Goal: Transaction & Acquisition: Register for event/course

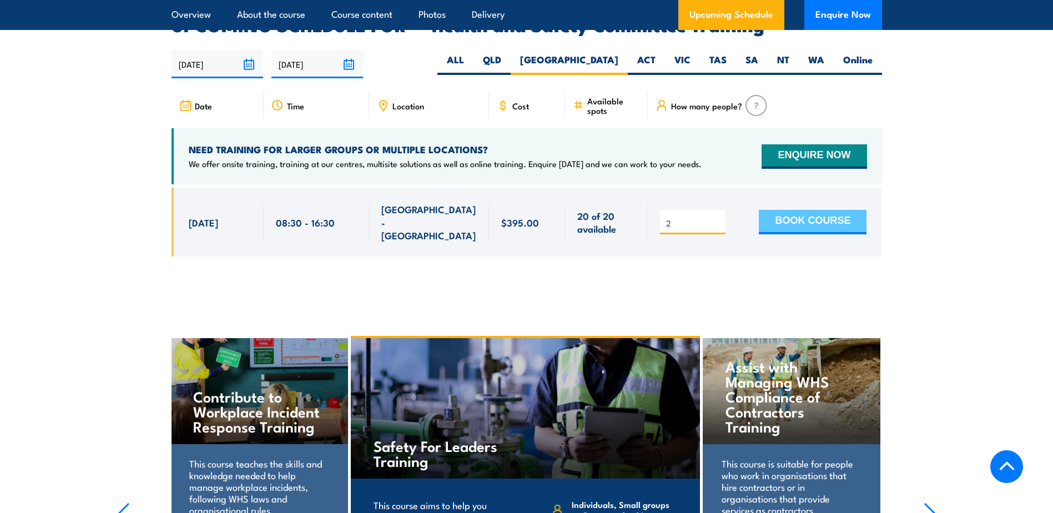
click at [808, 210] on button "BOOK COURSE" at bounding box center [813, 222] width 108 height 24
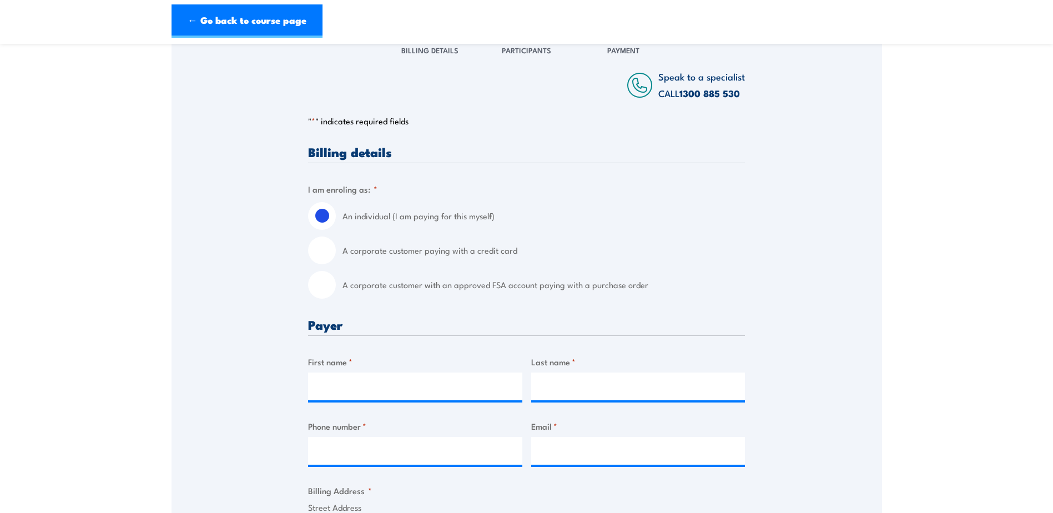
scroll to position [167, 0]
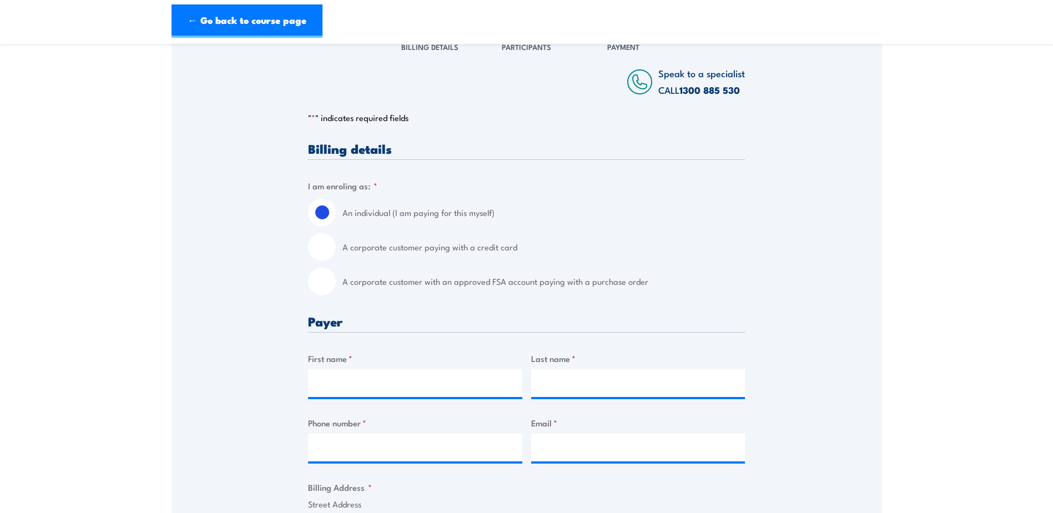
click at [331, 285] on input "A corporate customer with an approved FSA account paying with a purchase order" at bounding box center [322, 282] width 28 height 28
radio input "true"
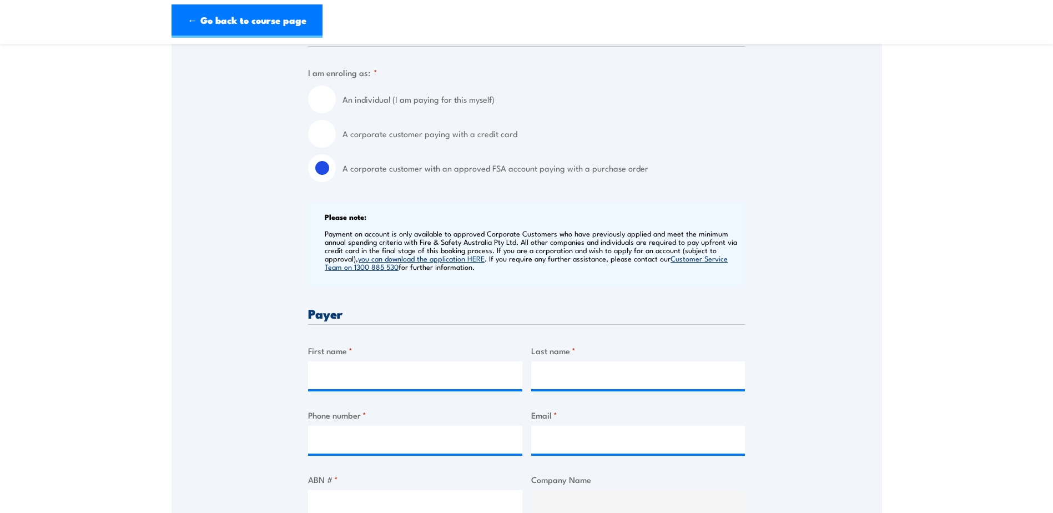
scroll to position [333, 0]
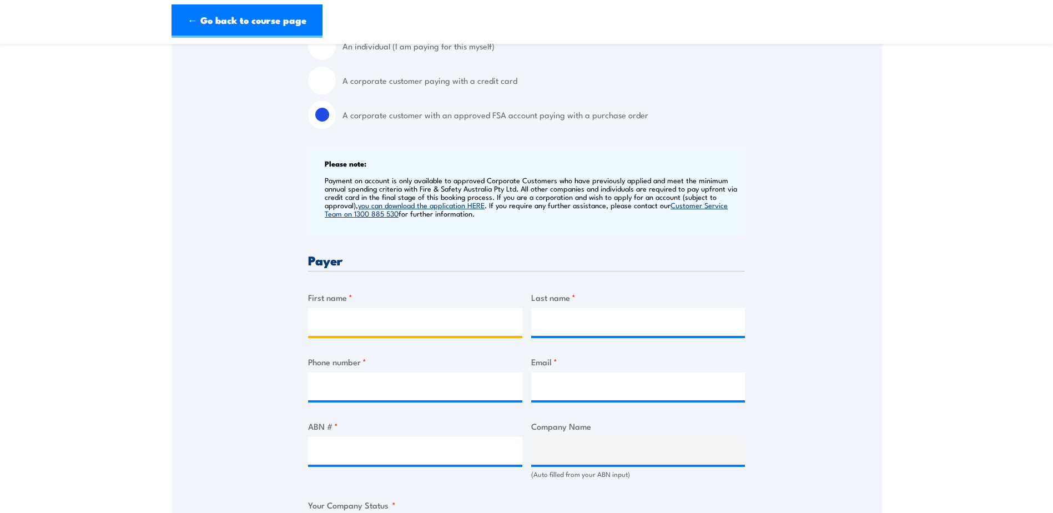
click at [371, 319] on input "First name *" at bounding box center [415, 322] width 214 height 28
type input "[PERSON_NAME]"
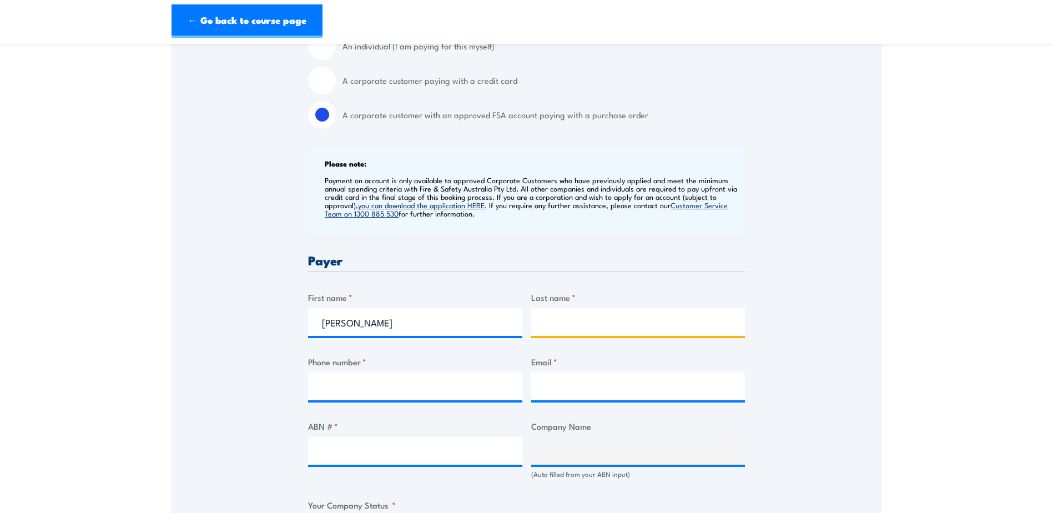
type input "Nazeer"
type input "0298309020"
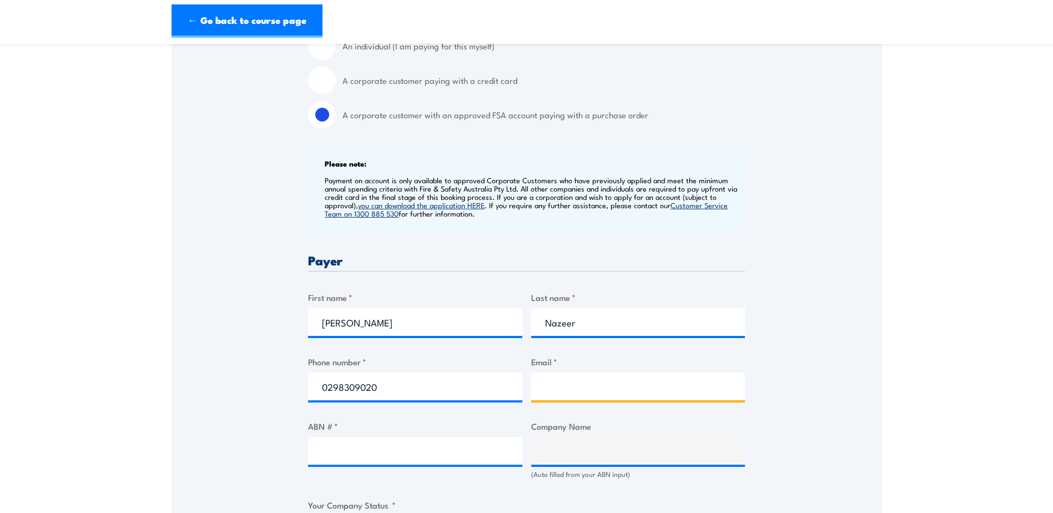
type input "[PERSON_NAME][EMAIL_ADDRESS][PERSON_NAME][DOMAIN_NAME]"
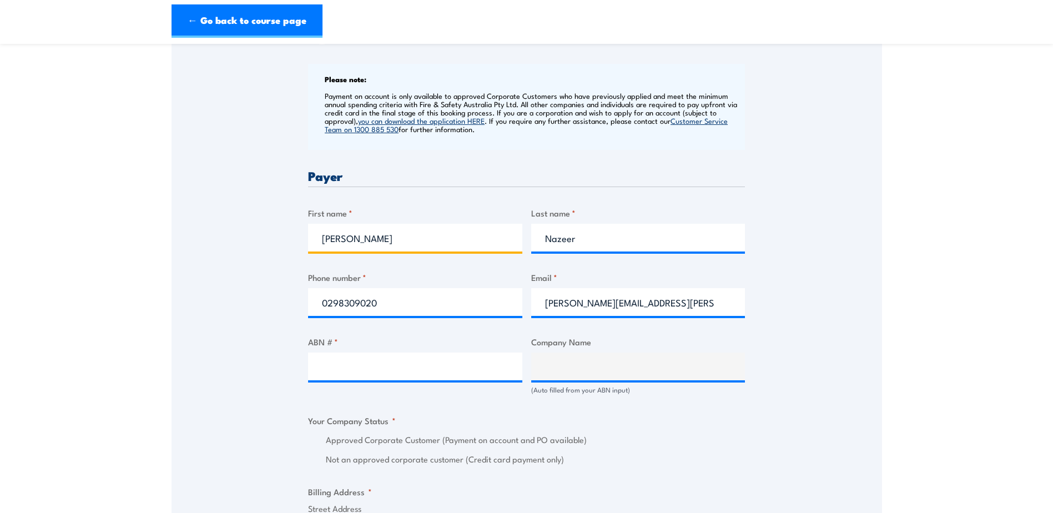
scroll to position [444, 0]
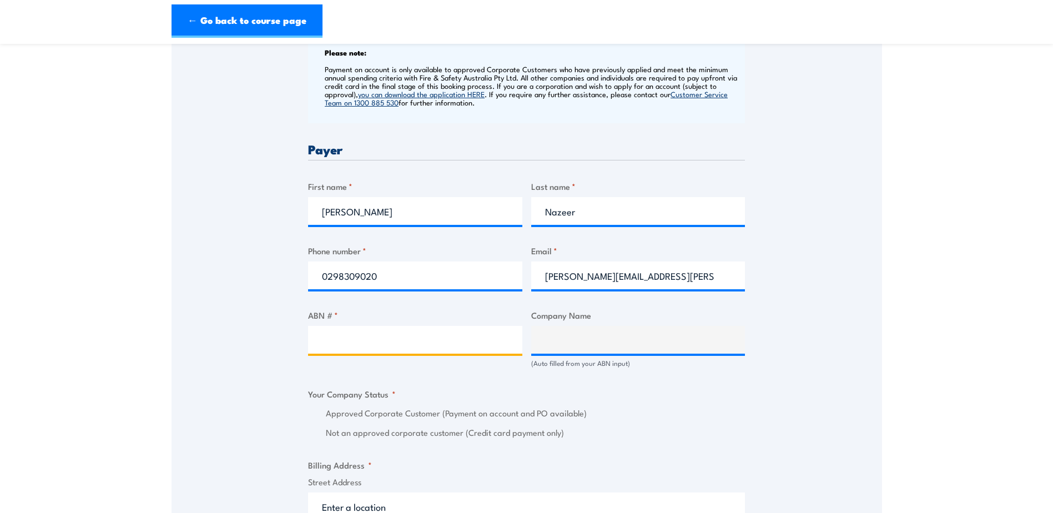
click at [359, 339] on input "ABN # *" at bounding box center [415, 340] width 214 height 28
drag, startPoint x: 372, startPoint y: 339, endPoint x: 376, endPoint y: 343, distance: 5.9
click at [373, 340] on input "ABN # *" at bounding box center [415, 340] width 214 height 28
type input "73113486374"
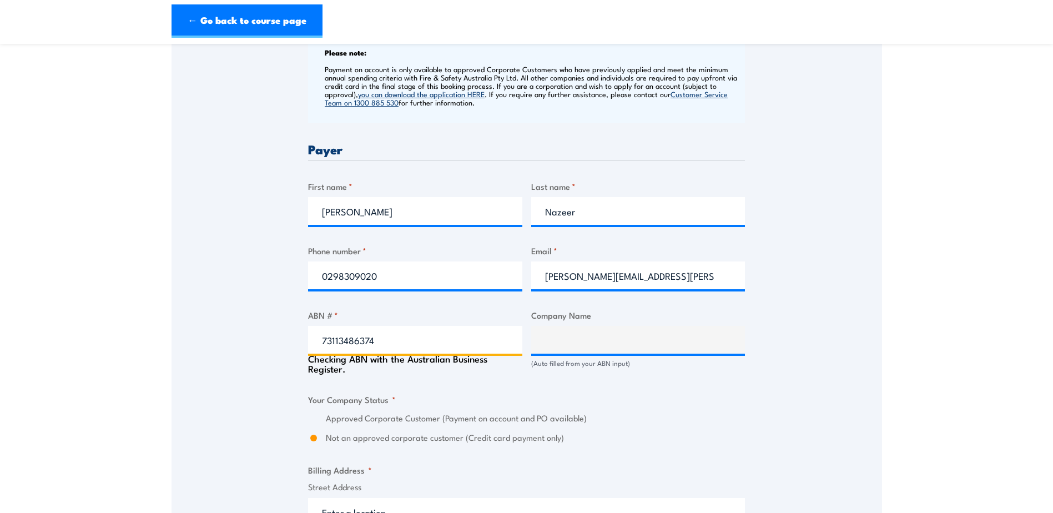
type input "General [PERSON_NAME] Manufacturing Australia Pty Ltd"
radio input "true"
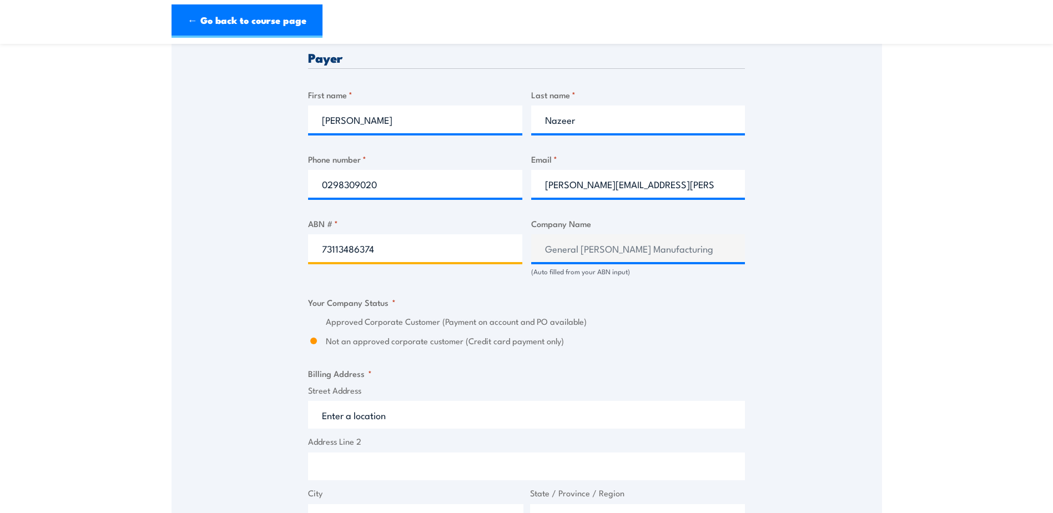
scroll to position [555, 0]
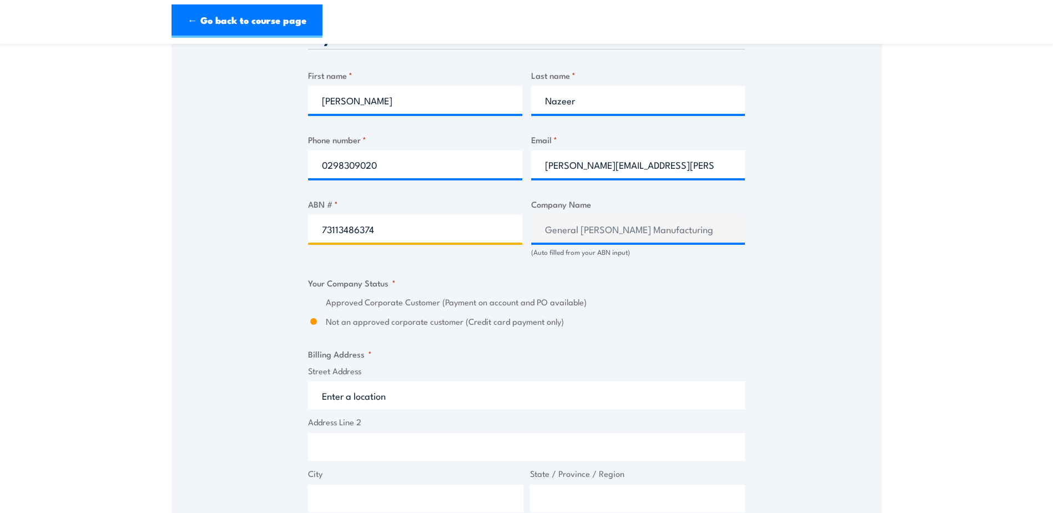
type input "73113486374"
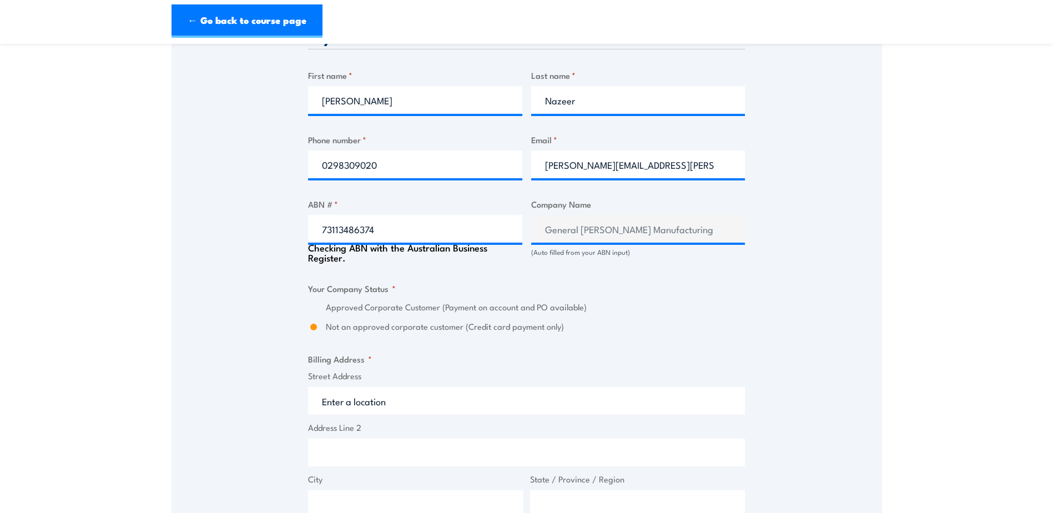
click at [379, 305] on label "Approved Corporate Customer (Payment on account and PO available)" at bounding box center [535, 307] width 419 height 13
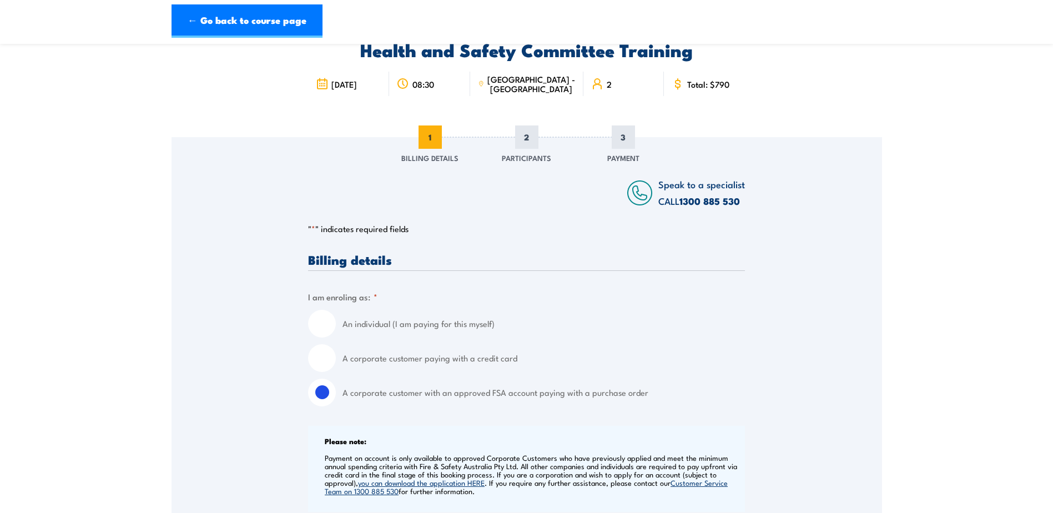
scroll to position [0, 0]
